Goal: Find specific page/section: Find specific page/section

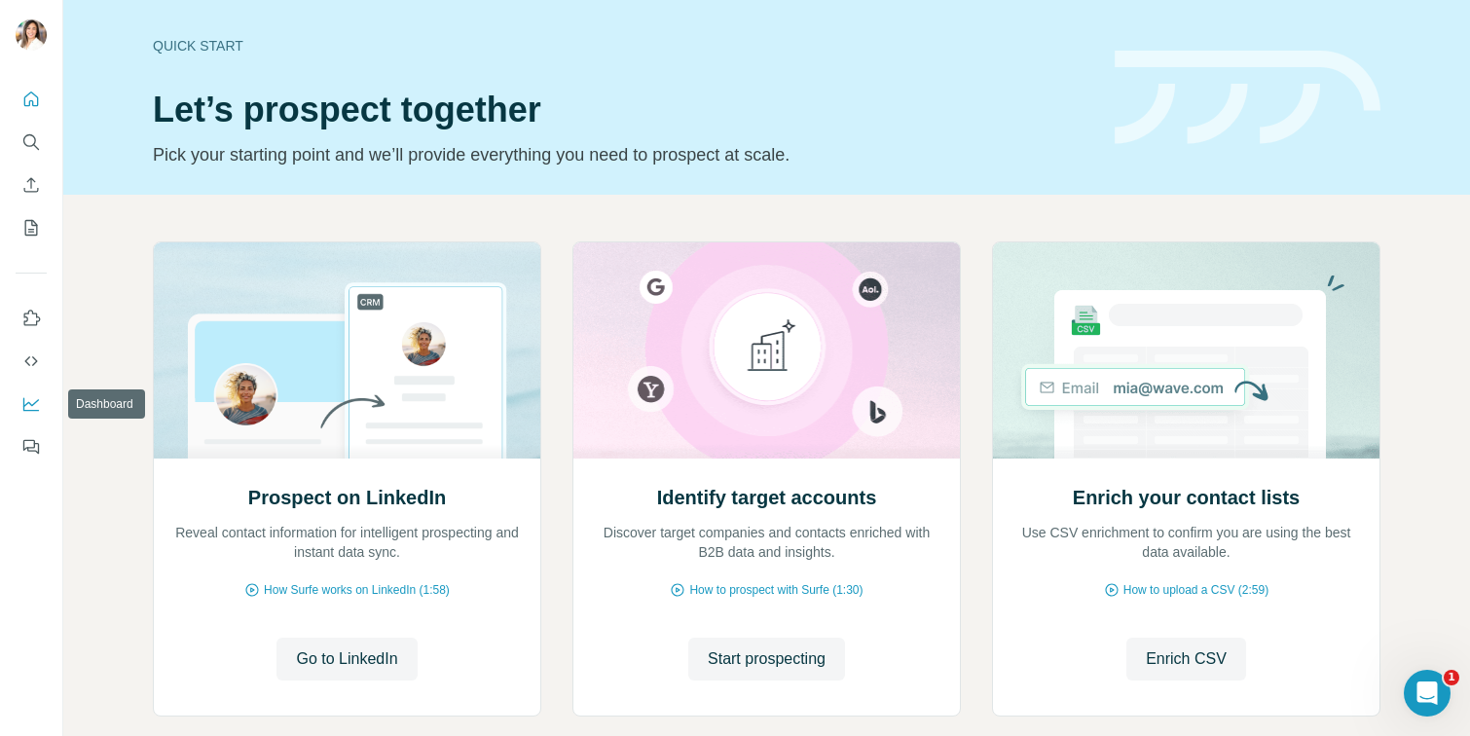
click at [34, 397] on icon "Dashboard" at bounding box center [30, 403] width 19 height 19
click at [20, 140] on button "Search" at bounding box center [31, 142] width 31 height 35
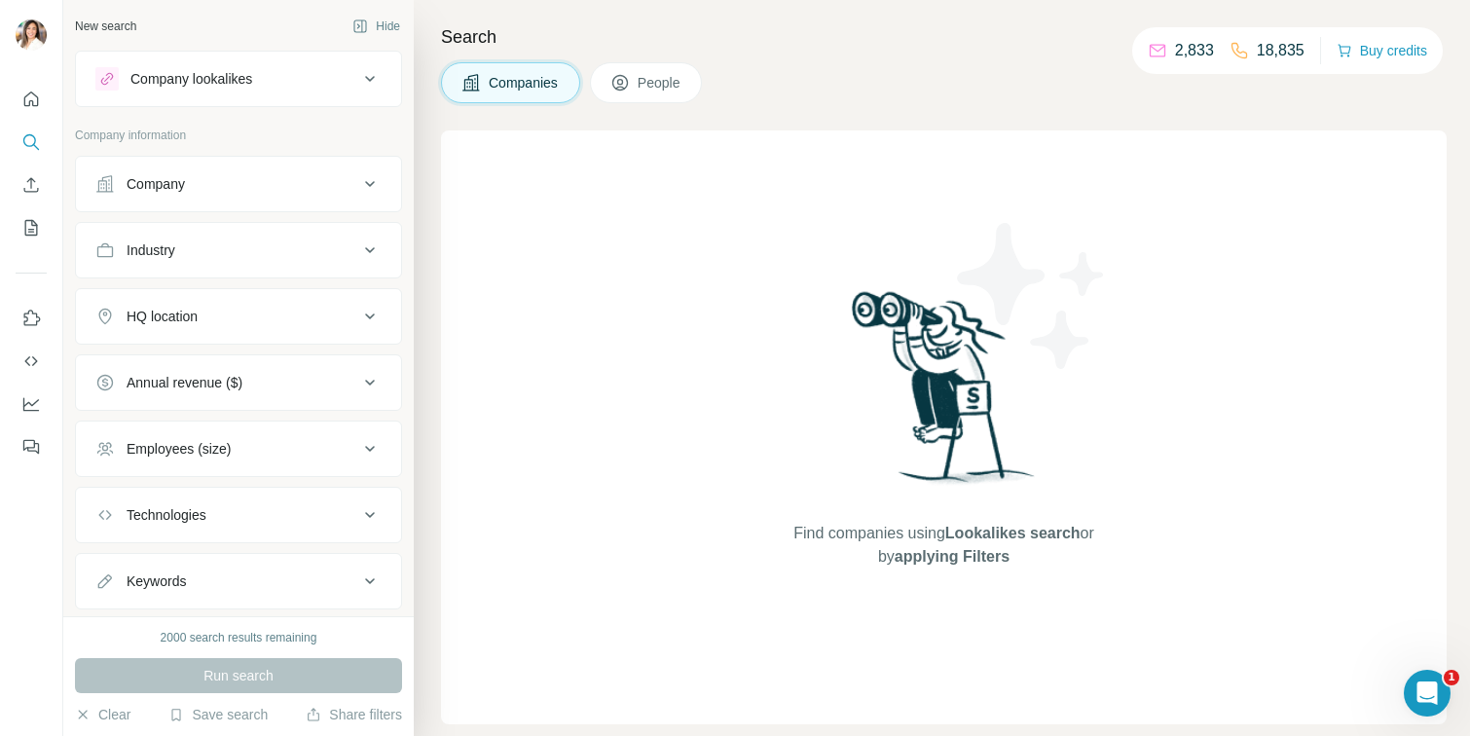
scroll to position [48, 0]
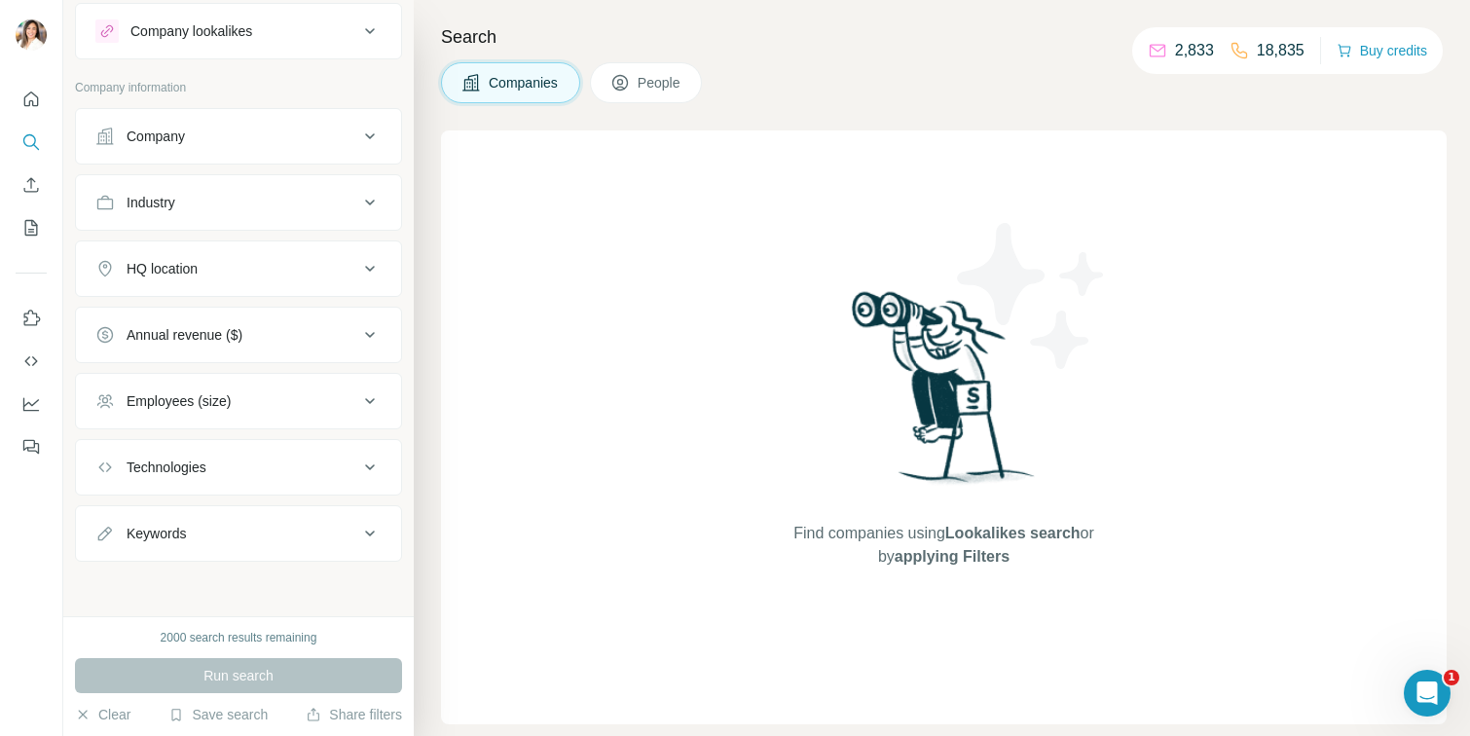
click at [636, 78] on button "People" at bounding box center [646, 82] width 113 height 41
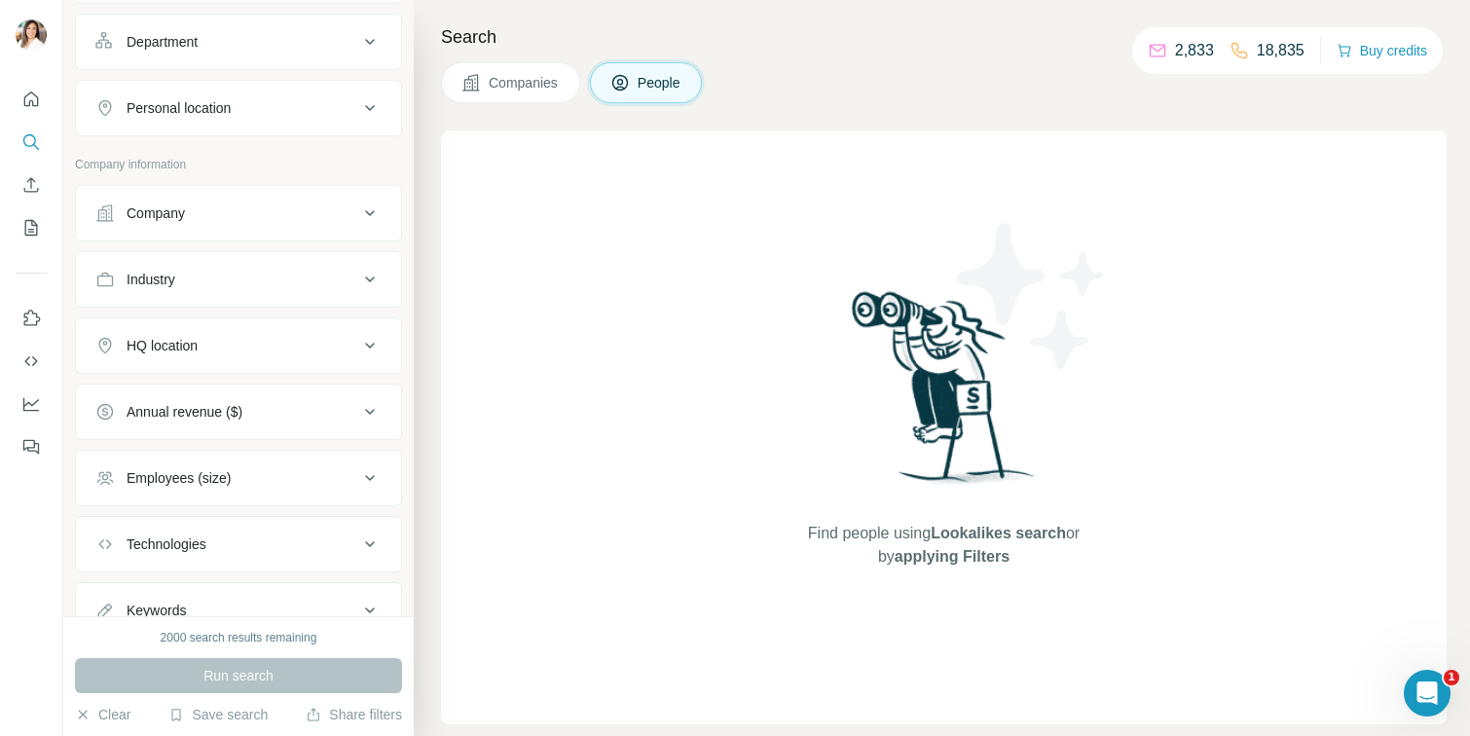
scroll to position [351, 0]
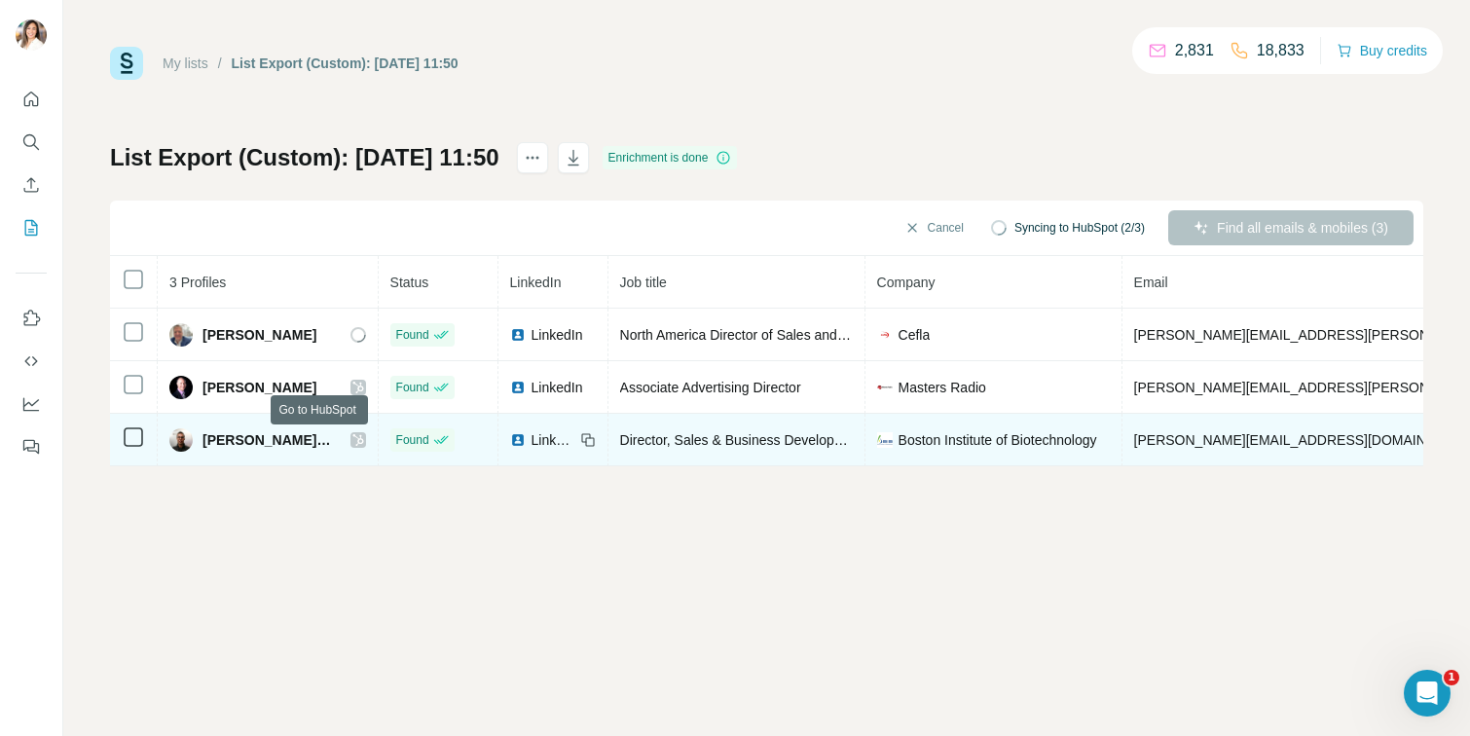
click at [352, 436] on icon at bounding box center [358, 440] width 12 height 16
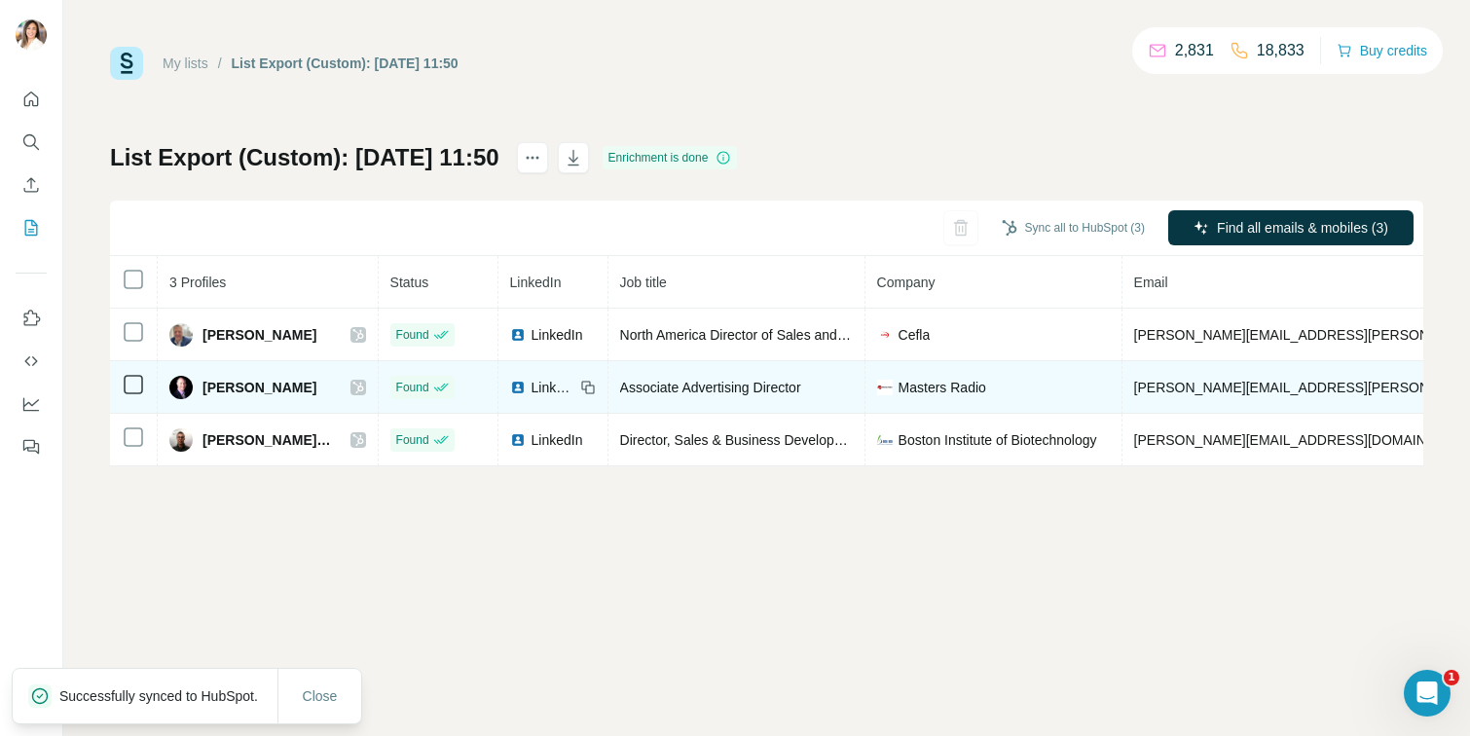
click at [352, 387] on icon at bounding box center [357, 388] width 11 height 12
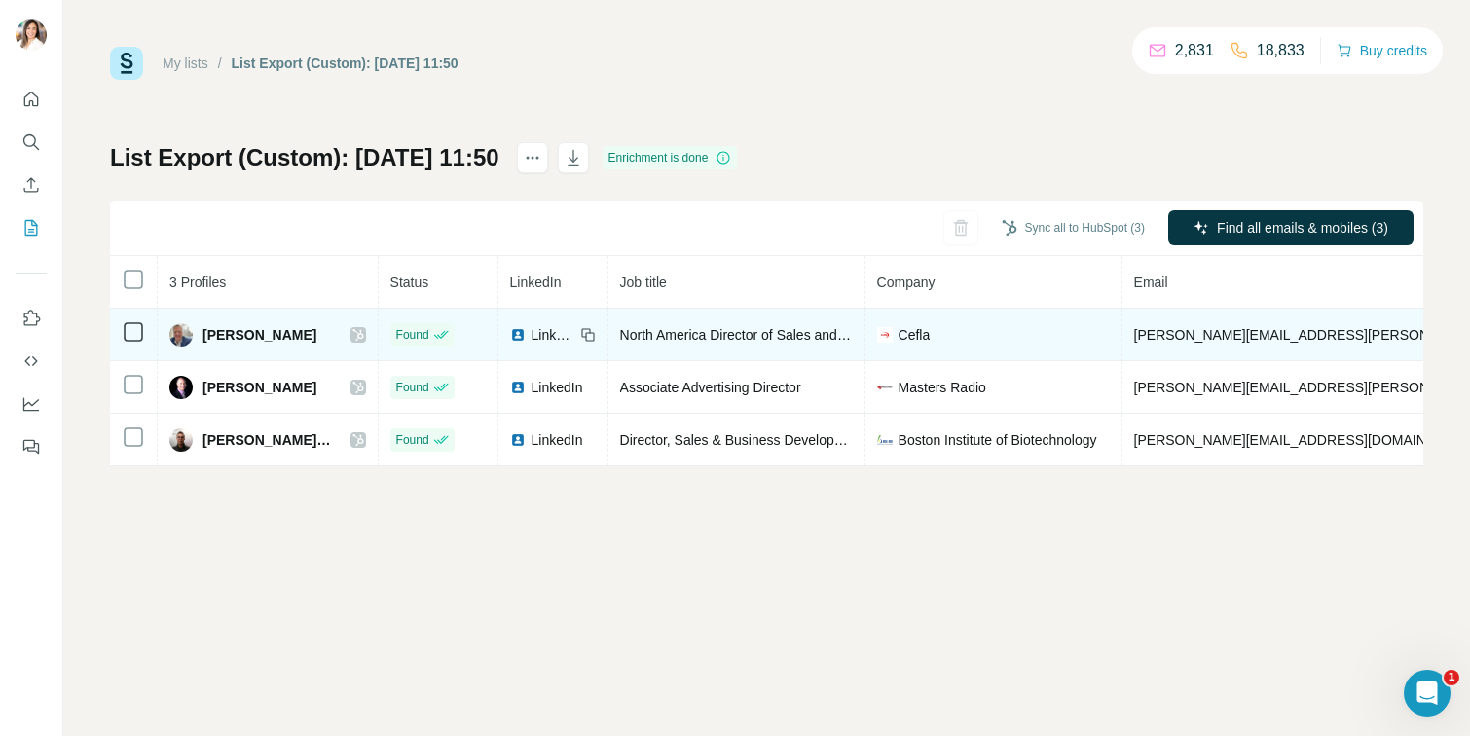
click at [325, 323] on div "Dan Konicek" at bounding box center [267, 334] width 197 height 23
